Goal: Browse casually: Explore the website without a specific task or goal

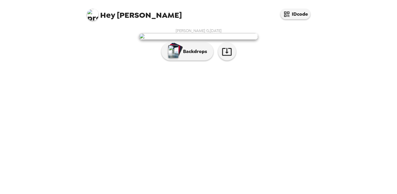
scroll to position [20, 0]
click at [224, 57] on icon "button" at bounding box center [227, 52] width 10 height 10
click at [187, 55] on p "Backdrops" at bounding box center [193, 51] width 27 height 7
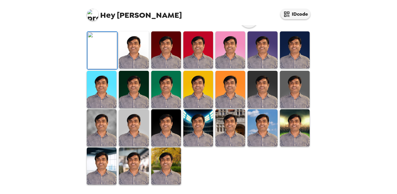
scroll to position [106, 0]
click at [195, 69] on img at bounding box center [198, 49] width 30 height 37
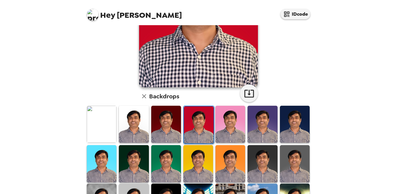
scroll to position [97, 0]
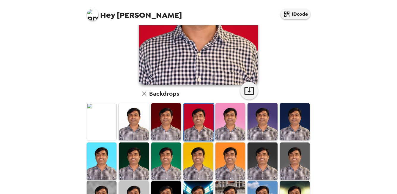
click at [267, 126] on img at bounding box center [262, 121] width 30 height 37
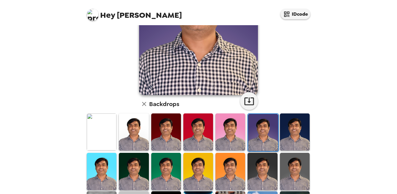
scroll to position [91, 0]
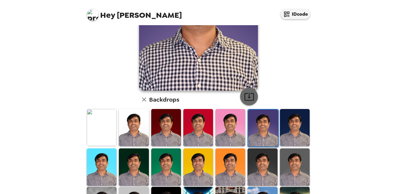
click at [250, 93] on icon "button" at bounding box center [249, 97] width 10 height 8
click at [97, 164] on img at bounding box center [102, 167] width 30 height 37
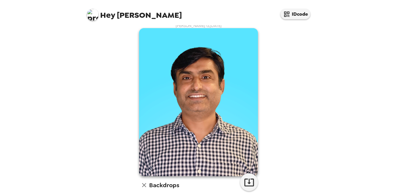
scroll to position [3, 0]
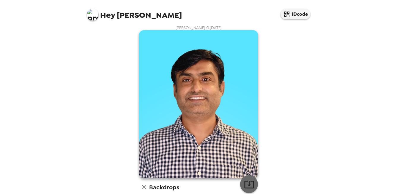
click at [248, 186] on icon "button" at bounding box center [249, 185] width 10 height 8
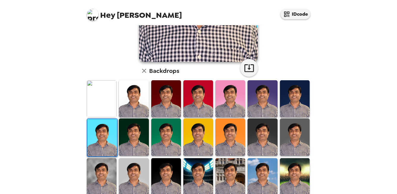
scroll to position [169, 0]
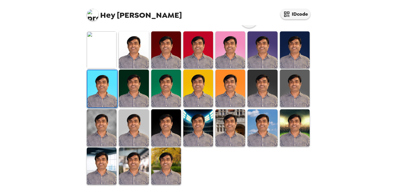
click at [164, 156] on img at bounding box center [166, 166] width 30 height 37
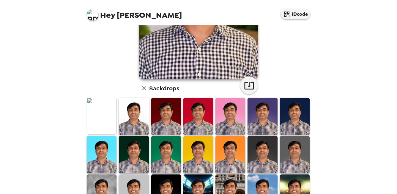
scroll to position [143, 0]
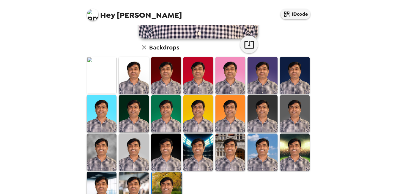
click at [199, 149] on img at bounding box center [198, 152] width 30 height 37
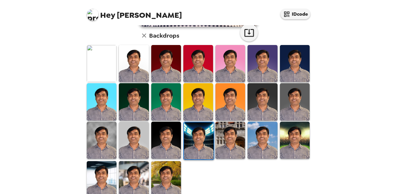
scroll to position [156, 0]
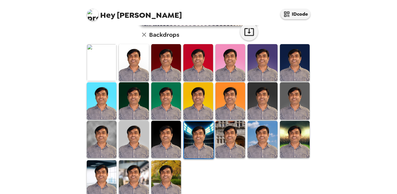
click at [225, 149] on img at bounding box center [230, 139] width 30 height 37
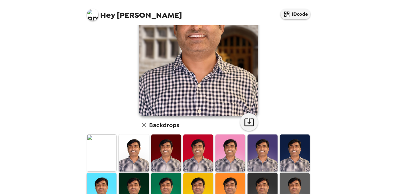
scroll to position [169, 0]
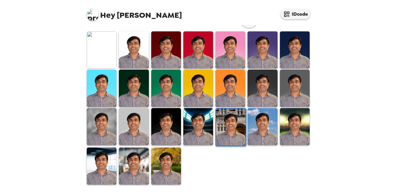
click at [293, 129] on img at bounding box center [295, 126] width 30 height 37
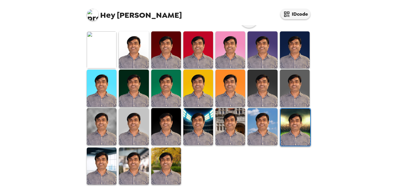
click at [101, 115] on img at bounding box center [102, 126] width 30 height 37
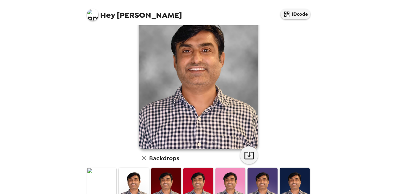
scroll to position [36, 0]
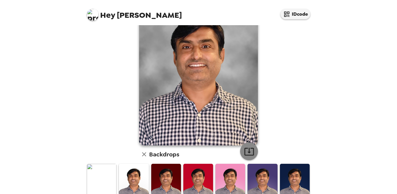
click at [250, 151] on icon "button" at bounding box center [249, 152] width 10 height 10
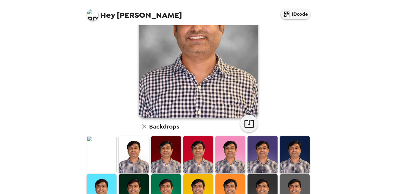
scroll to position [0, 0]
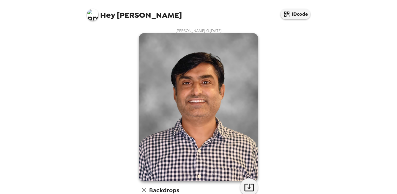
click at [237, 24] on div "Hey Kishor IDcode" at bounding box center [199, 12] width 238 height 25
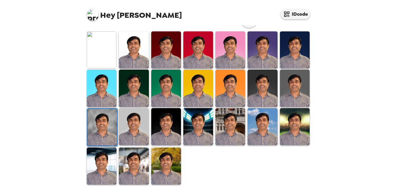
click at [168, 165] on img at bounding box center [166, 166] width 30 height 37
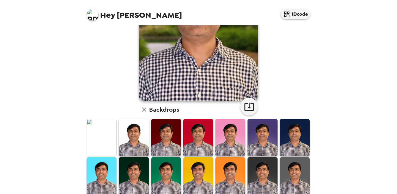
scroll to position [0, 0]
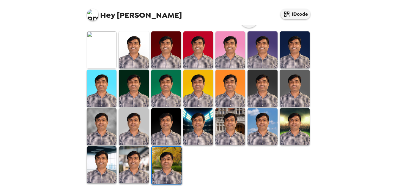
click at [124, 123] on img at bounding box center [134, 126] width 30 height 37
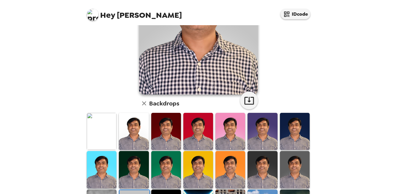
scroll to position [88, 0]
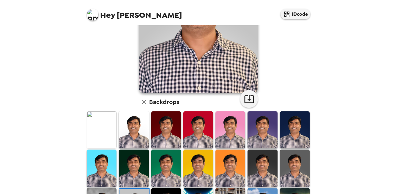
click at [199, 133] on img at bounding box center [198, 130] width 30 height 37
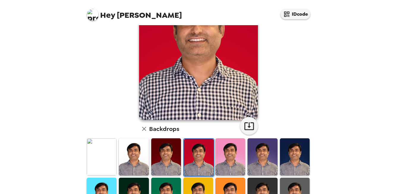
scroll to position [154, 0]
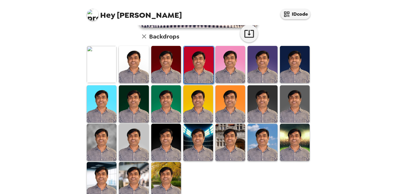
click at [109, 68] on img at bounding box center [102, 64] width 30 height 37
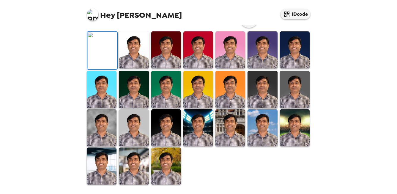
scroll to position [46, 0]
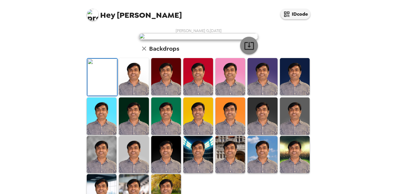
click at [249, 50] on icon "button" at bounding box center [249, 46] width 10 height 8
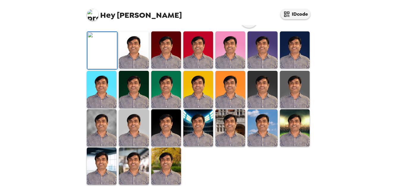
scroll to position [169, 0]
click at [256, 128] on img at bounding box center [262, 128] width 30 height 37
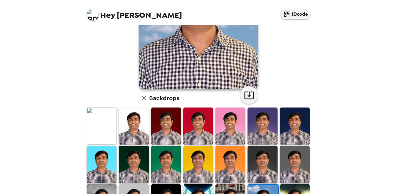
scroll to position [0, 0]
